Goal: Information Seeking & Learning: Learn about a topic

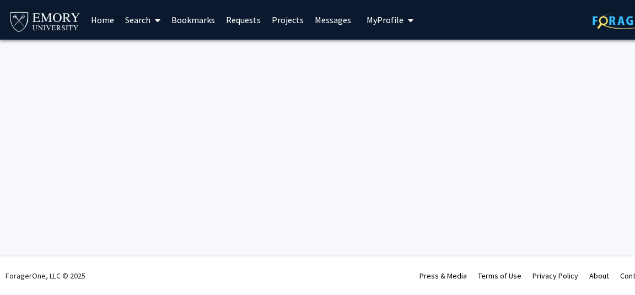
click at [97, 27] on link "Home" at bounding box center [102, 20] width 34 height 39
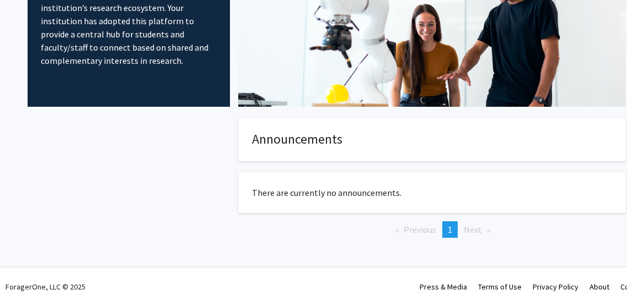
scroll to position [0, 35]
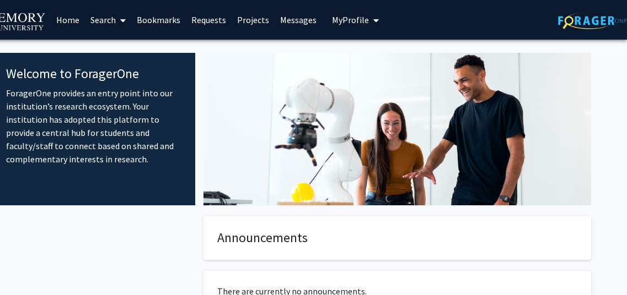
click at [350, 11] on button "My Profile" at bounding box center [354, 20] width 53 height 40
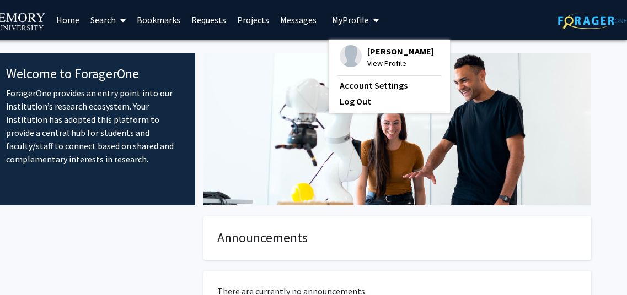
click at [125, 13] on span at bounding box center [121, 20] width 10 height 39
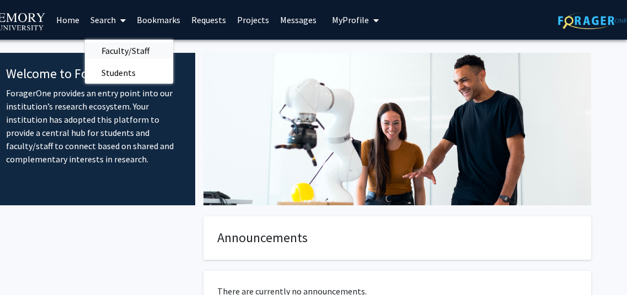
click at [136, 48] on span "Faculty/Staff" at bounding box center [125, 51] width 81 height 22
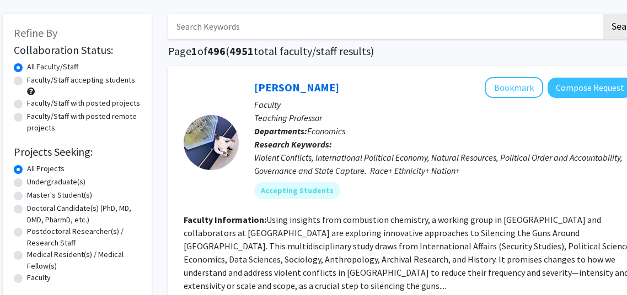
click at [93, 83] on label "Faculty/Staff accepting students" at bounding box center [81, 80] width 108 height 12
click at [34, 82] on input "Faculty/Staff accepting students" at bounding box center [30, 77] width 7 height 7
radio input "true"
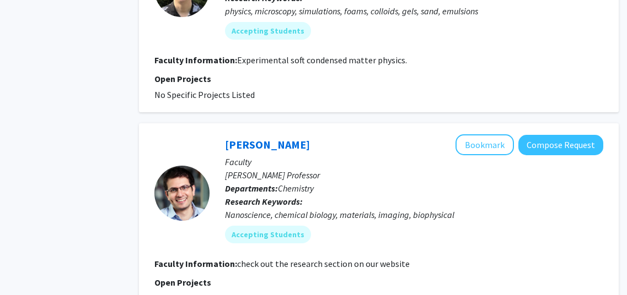
scroll to position [3064, 35]
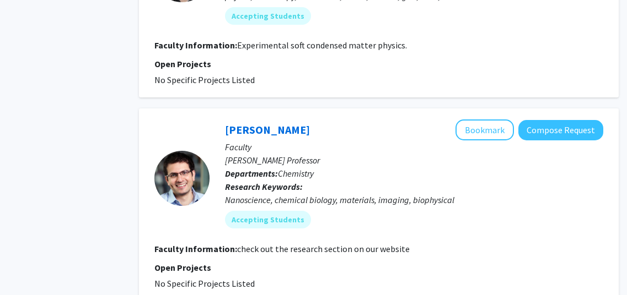
click at [305, 244] on fg-read-more "check out the research section on our website" at bounding box center [323, 249] width 172 height 11
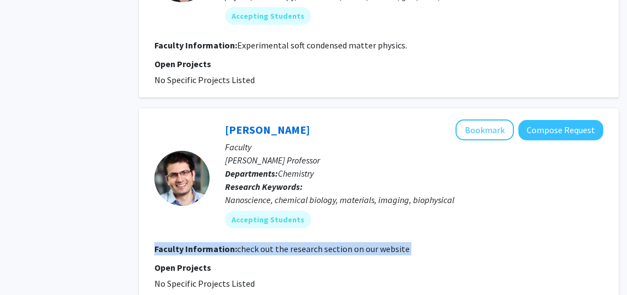
click at [305, 244] on fg-read-more "check out the research section on our website" at bounding box center [323, 249] width 172 height 11
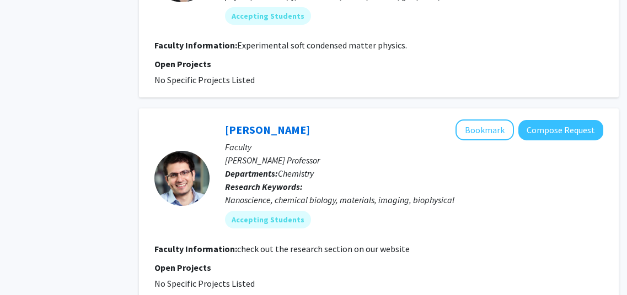
click at [332, 277] on fg-project-list "No Specific Projects Listed" at bounding box center [378, 283] width 449 height 13
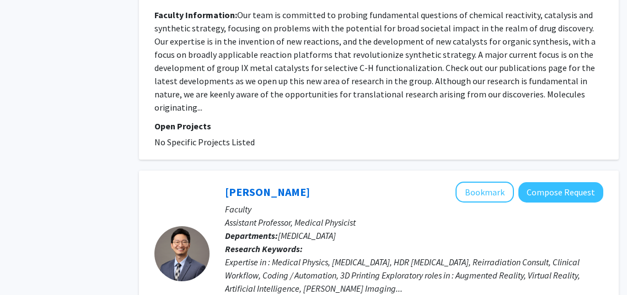
scroll to position [3503, 35]
click at [366, 202] on p "Faculty" at bounding box center [414, 208] width 378 height 13
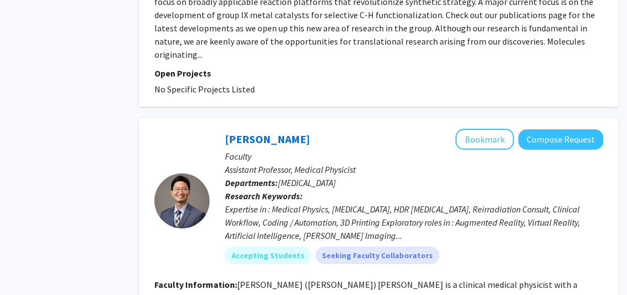
scroll to position [3556, 35]
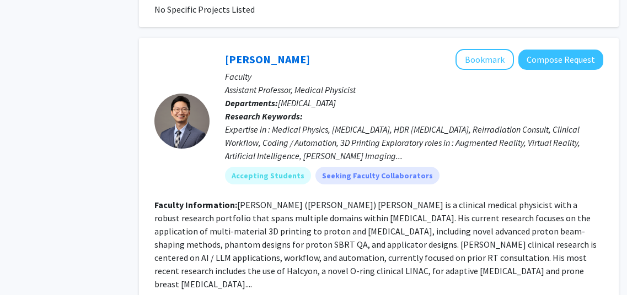
click at [366, 198] on section "Faculty Information: Dr. Suk Whan (Paul) Yoon is a clinical medical physicist w…" at bounding box center [378, 244] width 449 height 93
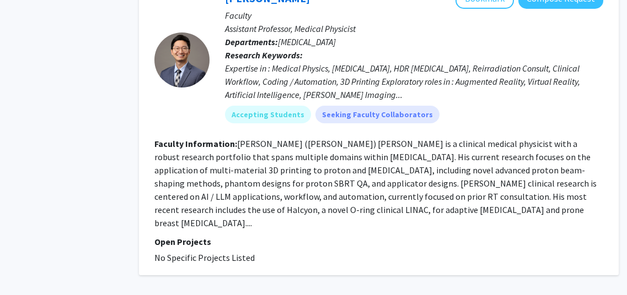
scroll to position [3698, 35]
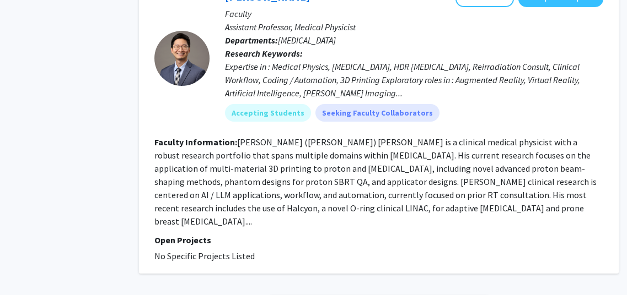
click at [368, 250] on fg-project-list "No Specific Projects Listed" at bounding box center [378, 256] width 449 height 13
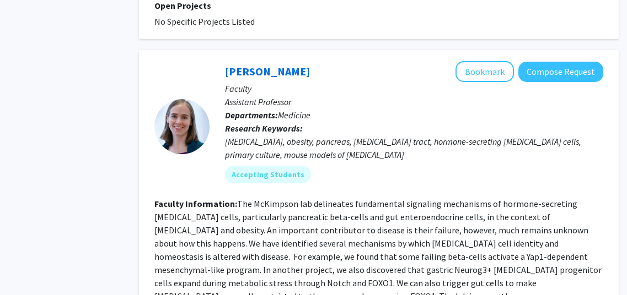
scroll to position [2117, 35]
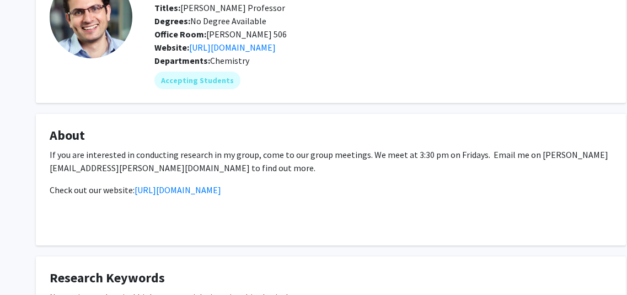
scroll to position [87, 0]
drag, startPoint x: 316, startPoint y: 158, endPoint x: 268, endPoint y: 152, distance: 48.9
click at [268, 152] on p "If you are interested in conducting research in my group, come to our group mee…" at bounding box center [331, 161] width 562 height 26
click at [260, 44] on link "[URL][DOMAIN_NAME]" at bounding box center [232, 46] width 87 height 11
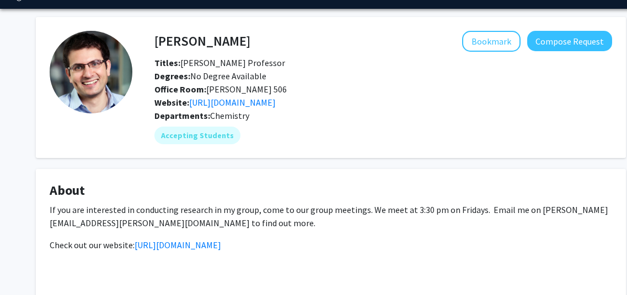
scroll to position [30, 0]
